Goal: Task Accomplishment & Management: Manage account settings

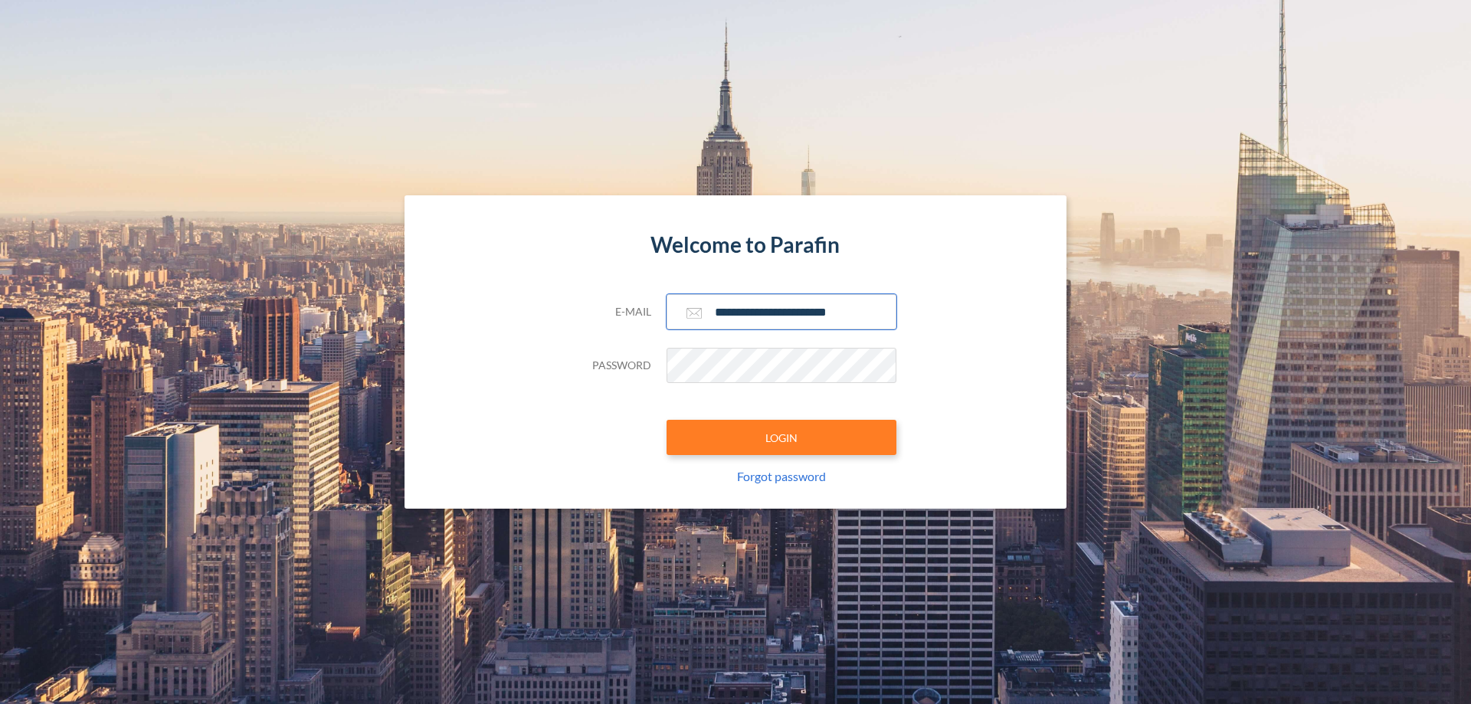
type input "**********"
click at [782, 438] on button "LOGIN" at bounding box center [782, 437] width 230 height 35
